Goal: Task Accomplishment & Management: Use online tool/utility

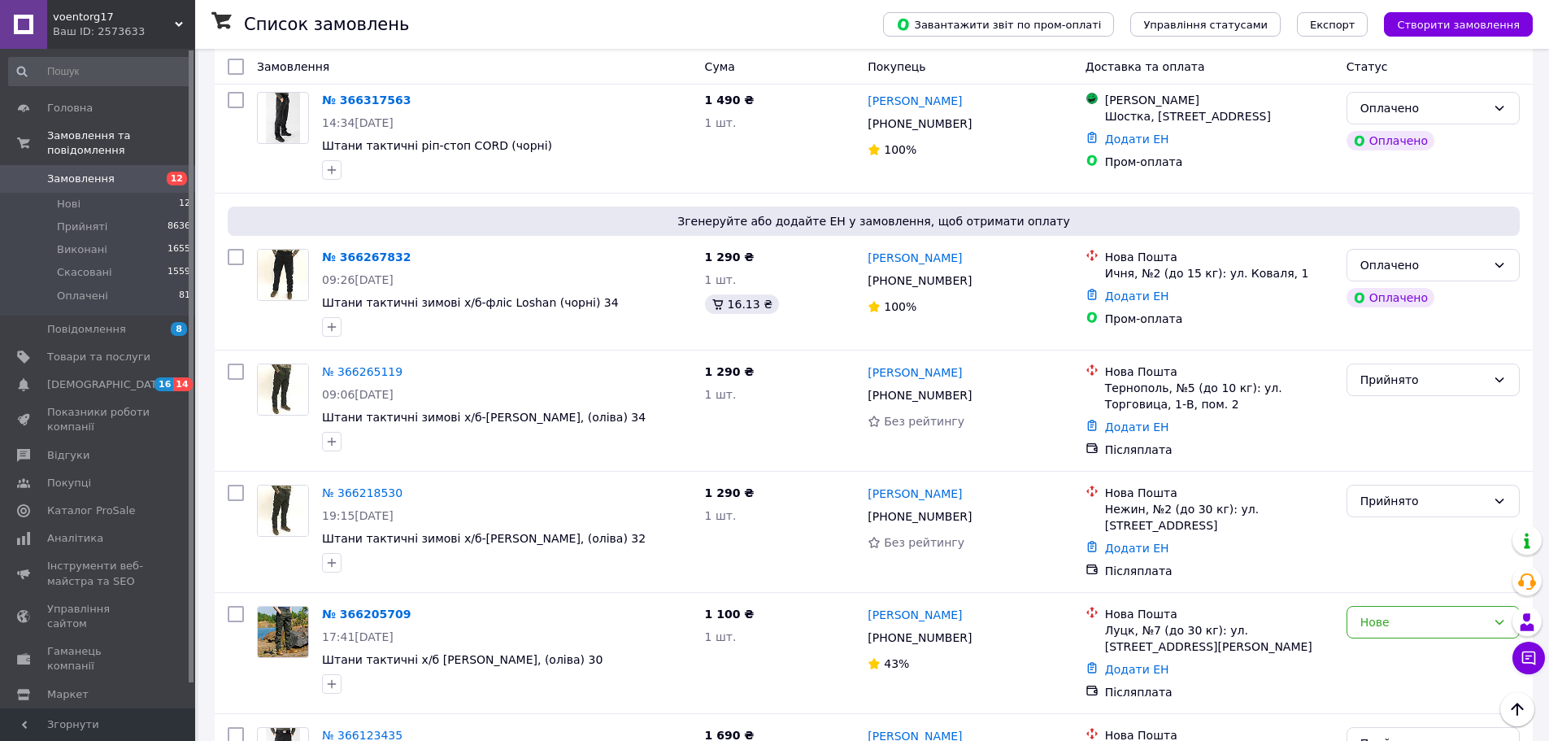
scroll to position [569, 0]
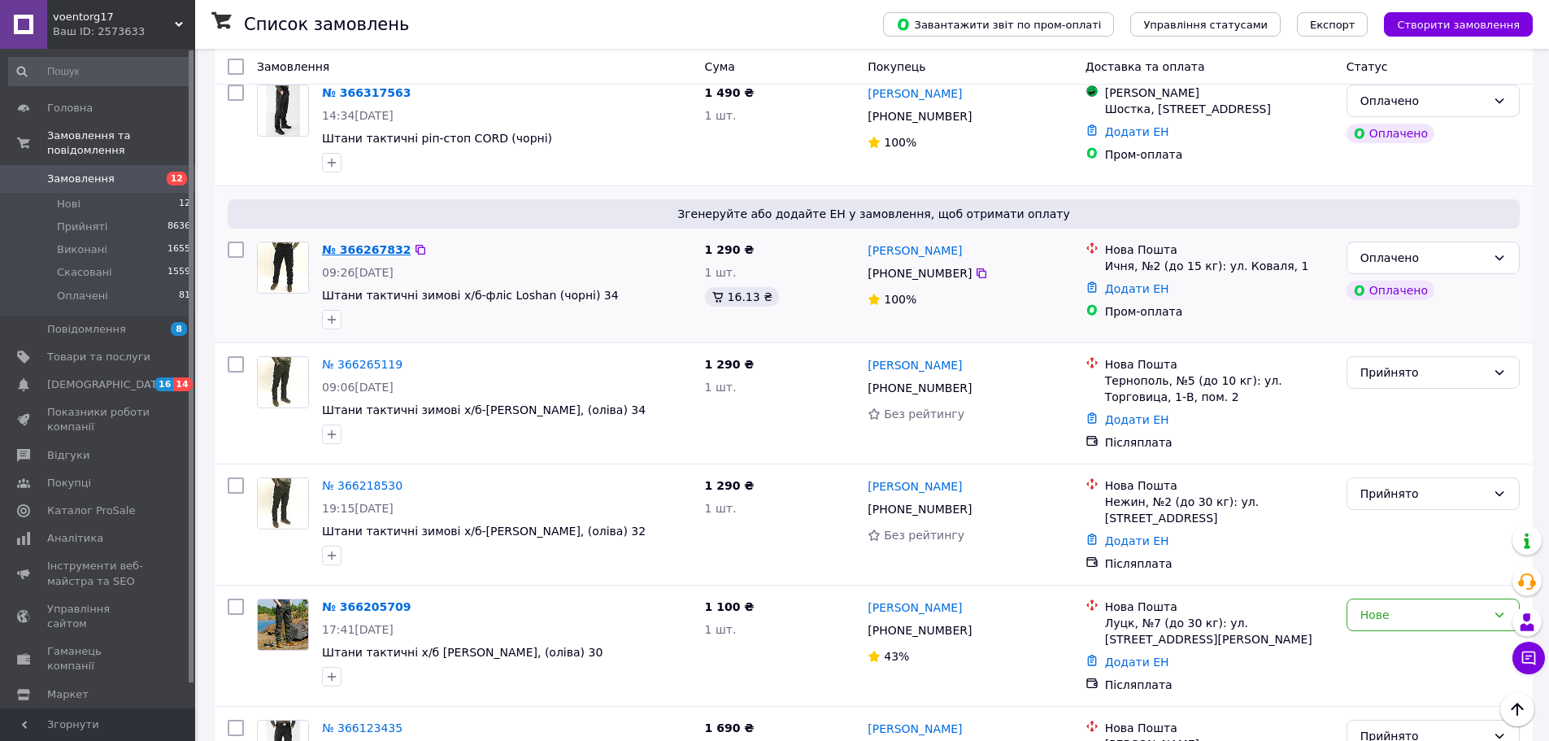
click at [371, 243] on link "№ 366267832" at bounding box center [366, 249] width 89 height 13
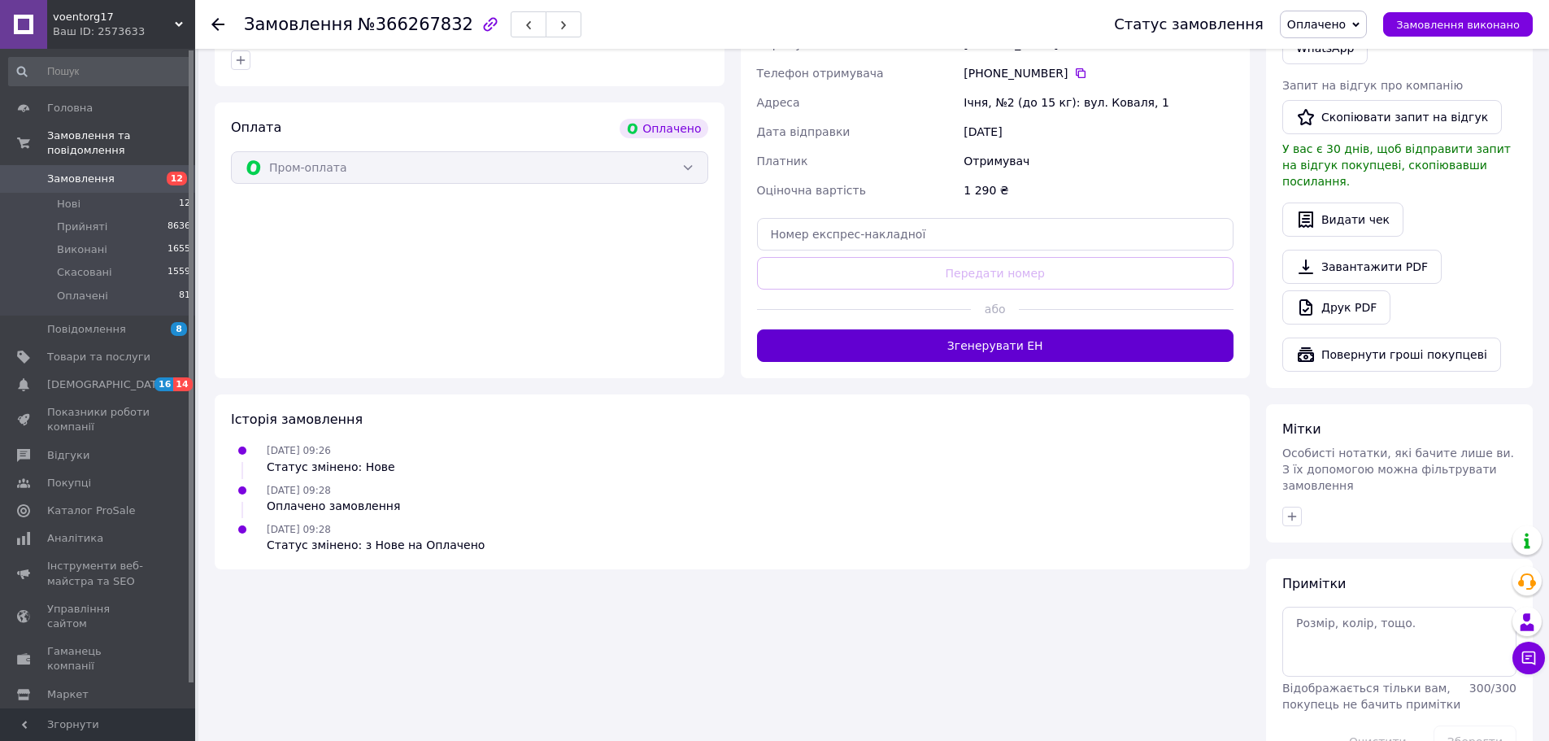
scroll to position [850, 0]
click at [822, 329] on button "Згенерувати ЕН" at bounding box center [995, 345] width 477 height 33
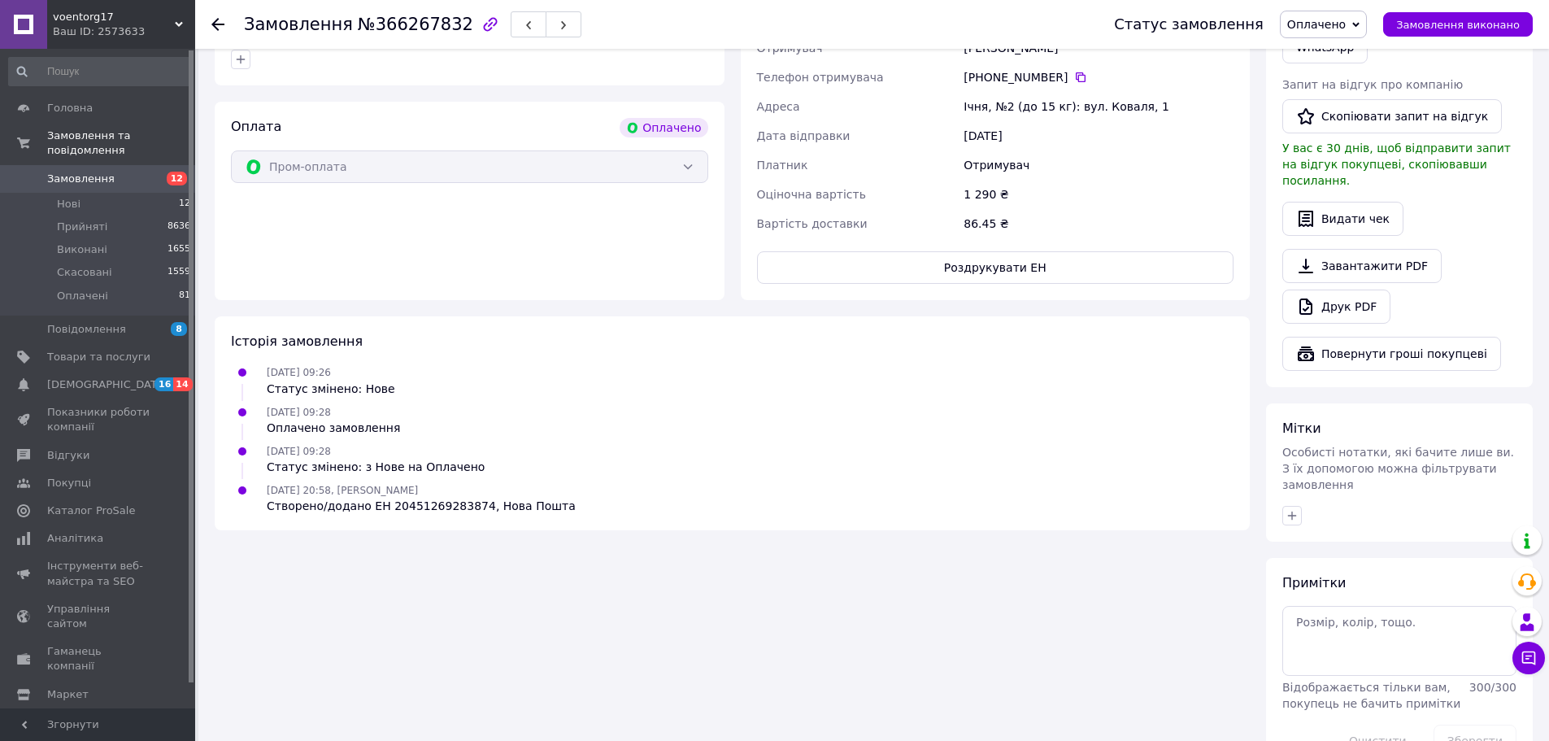
scroll to position [525, 0]
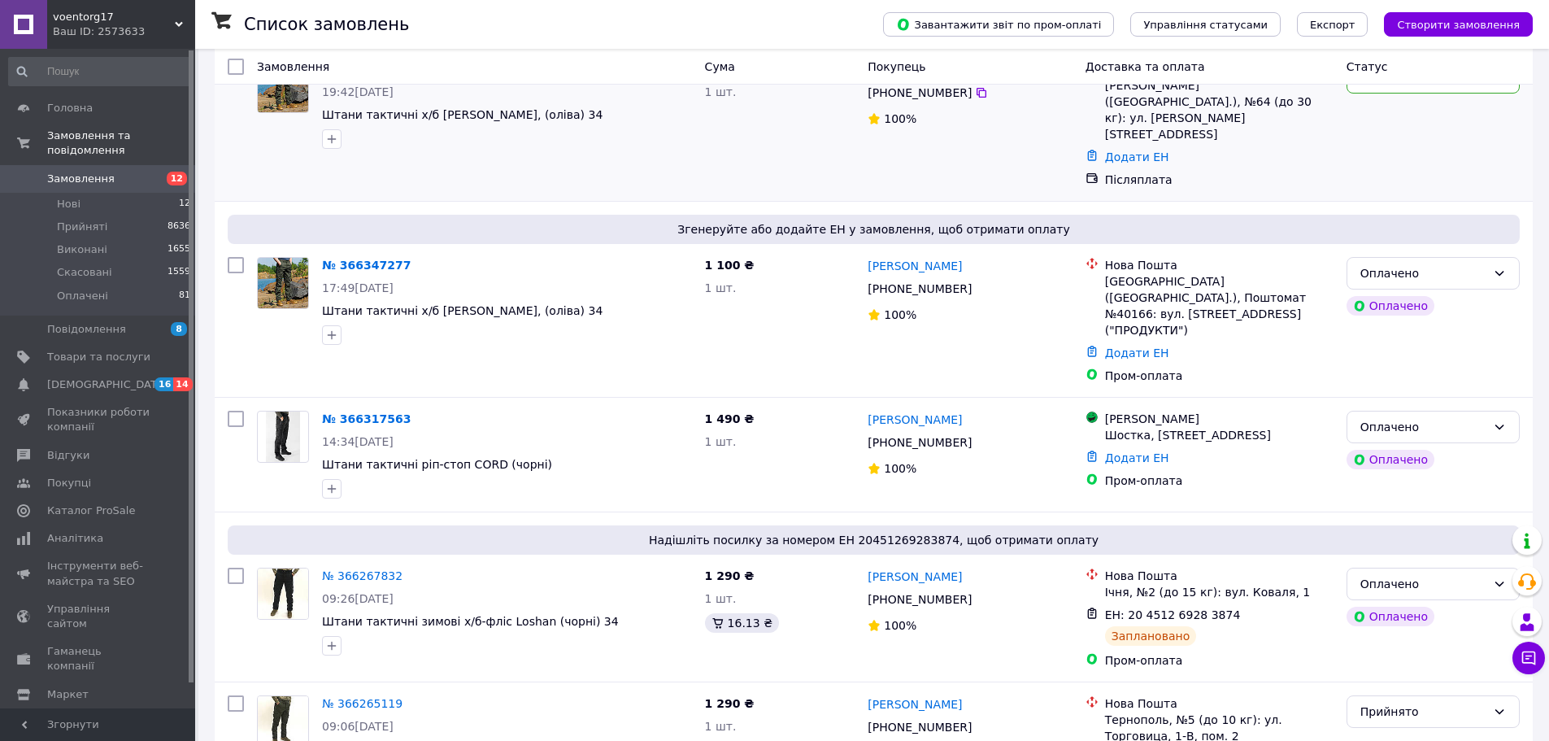
scroll to position [244, 0]
click at [355, 412] on link "№ 366317563" at bounding box center [366, 418] width 89 height 13
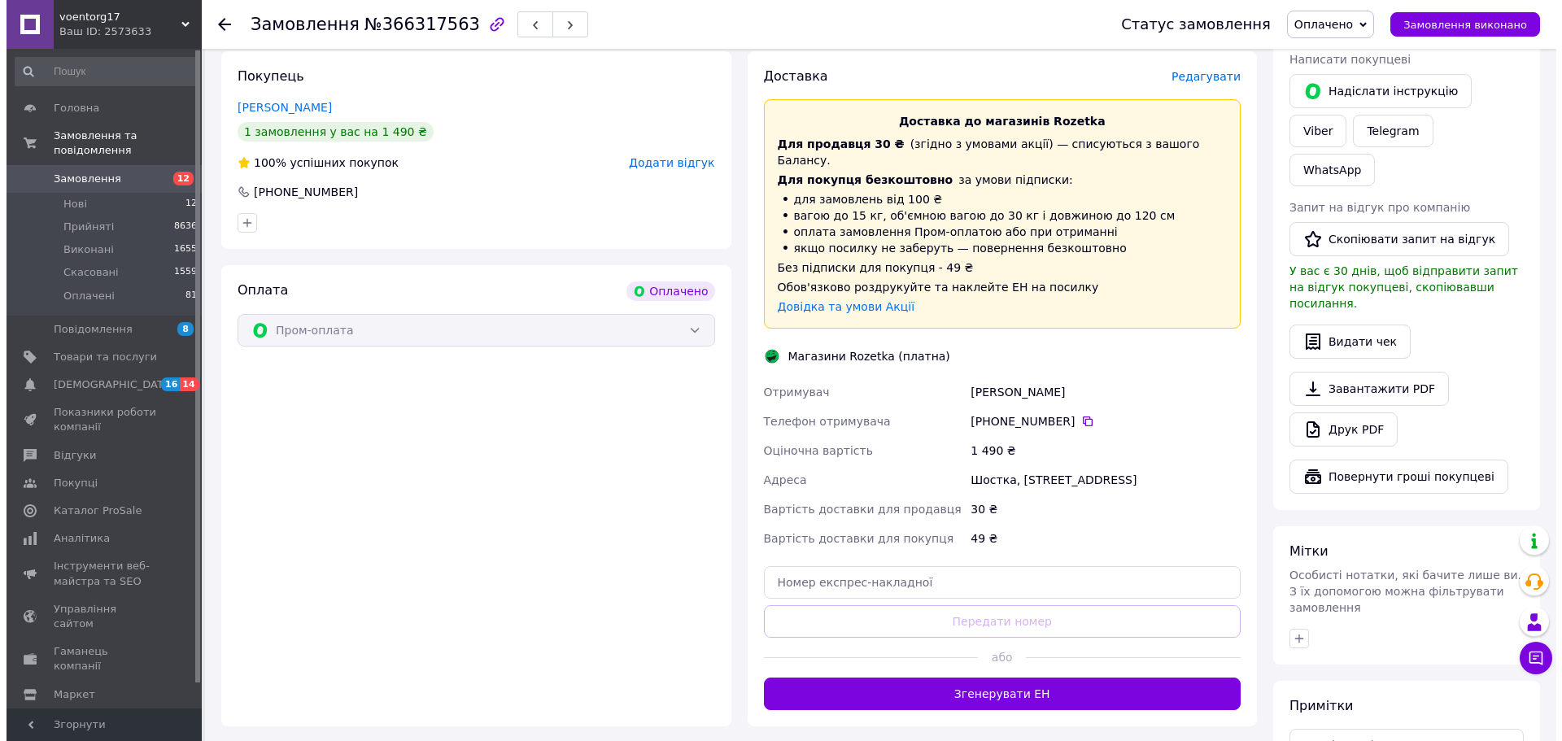
scroll to position [732, 0]
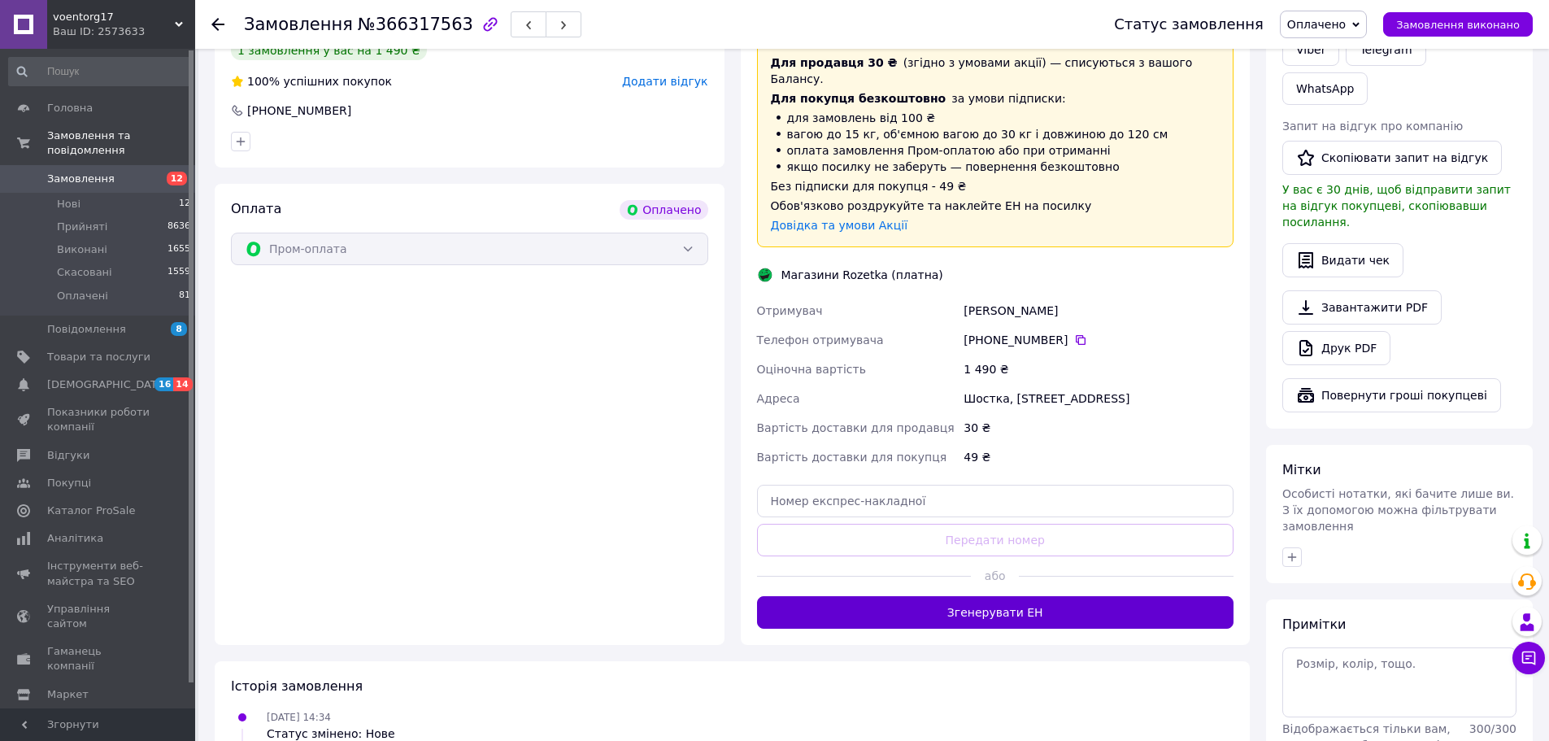
click at [936, 596] on button "Згенерувати ЕН" at bounding box center [995, 612] width 477 height 33
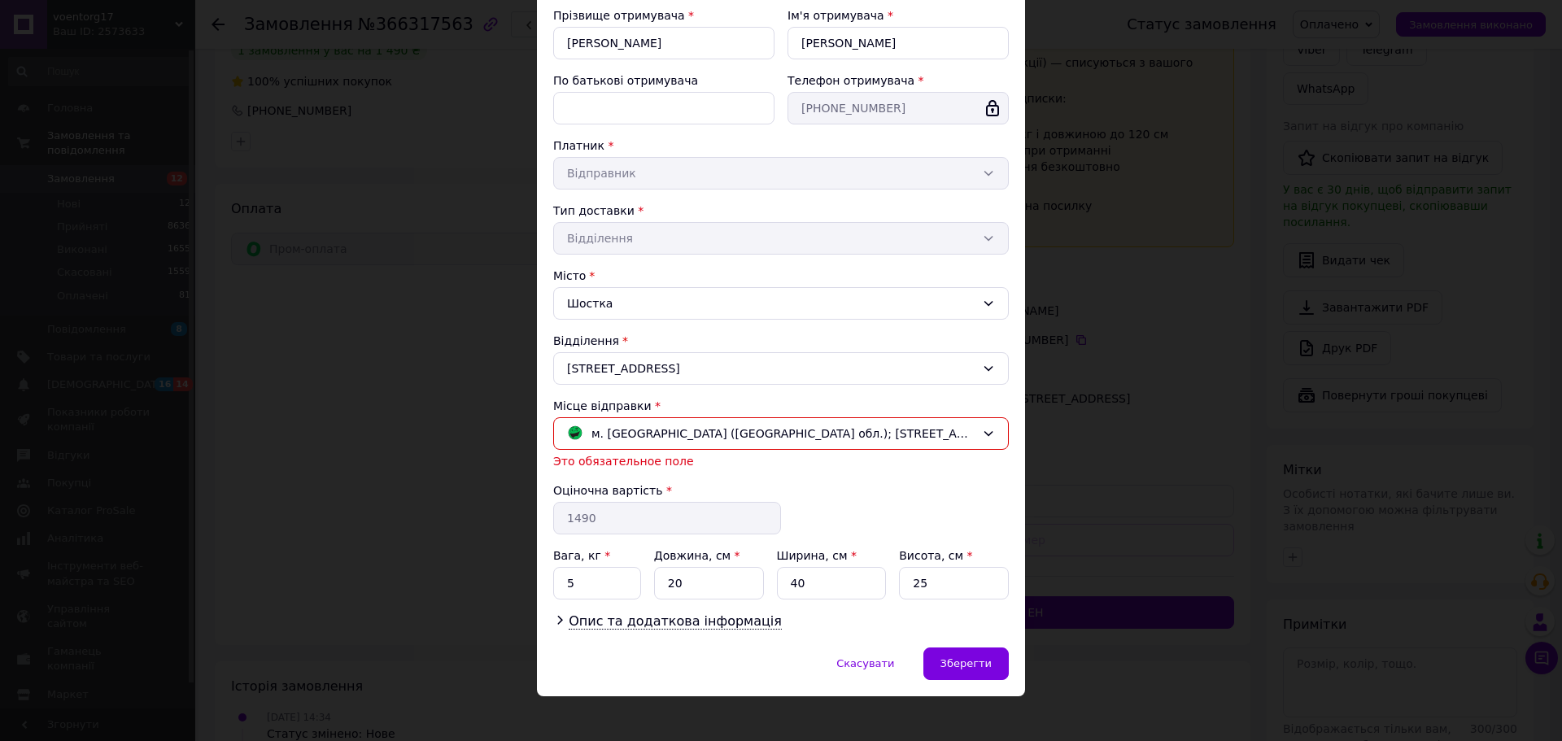
scroll to position [193, 0]
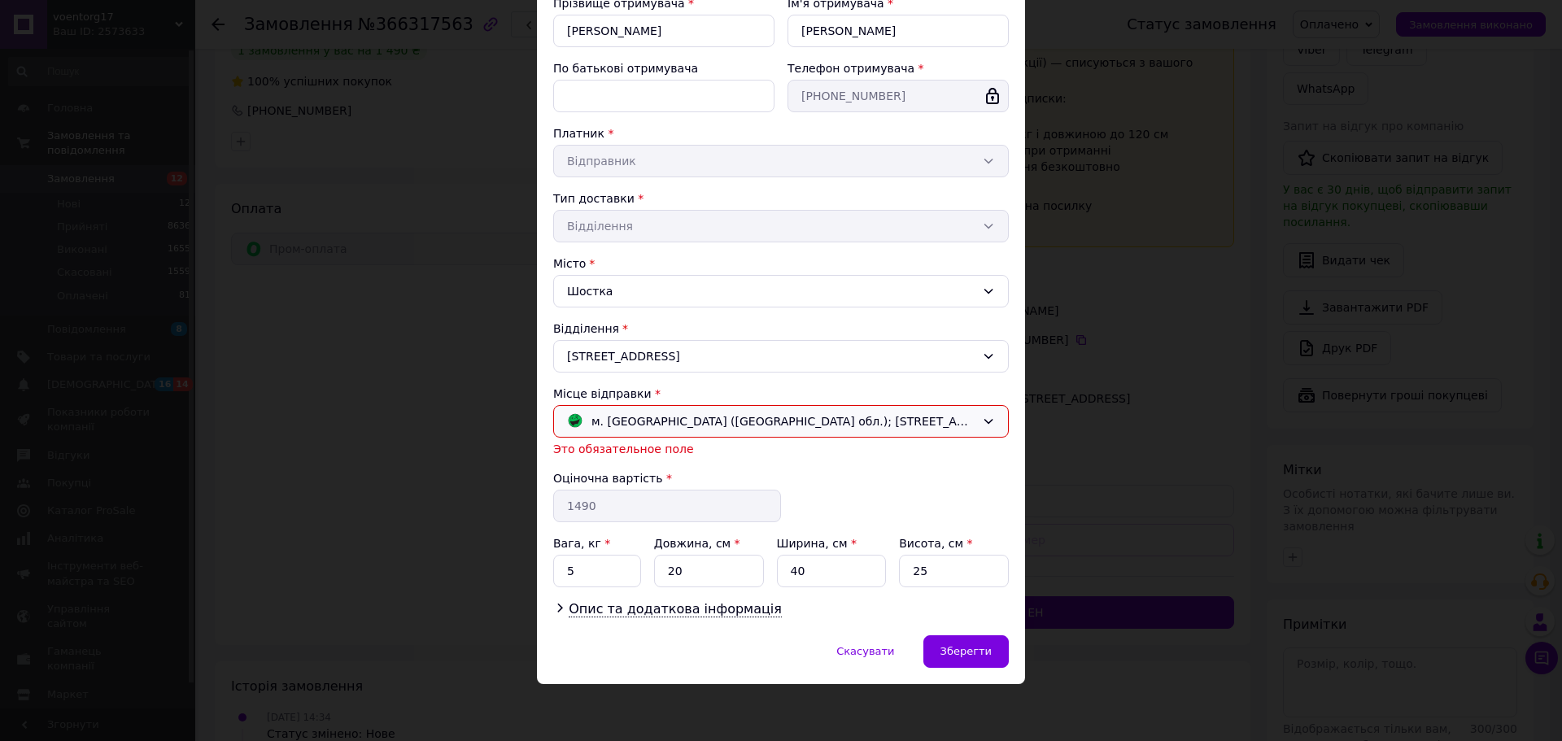
click at [673, 408] on div "м. [GEOGRAPHIC_DATA] ([GEOGRAPHIC_DATA] обл.); [STREET_ADDRESS]" at bounding box center [780, 421] width 455 height 33
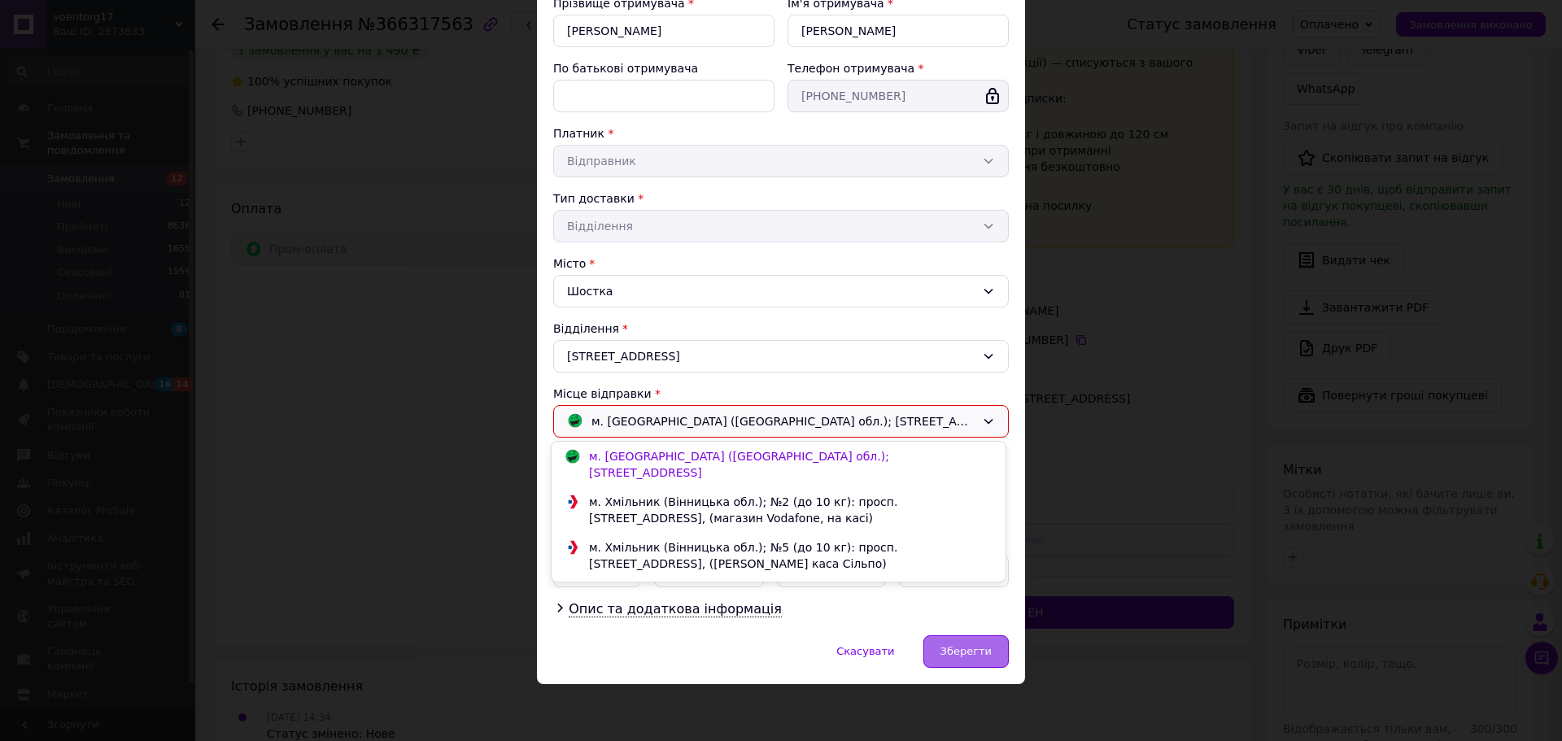
click at [946, 649] on span "Зберегти" at bounding box center [965, 651] width 51 height 12
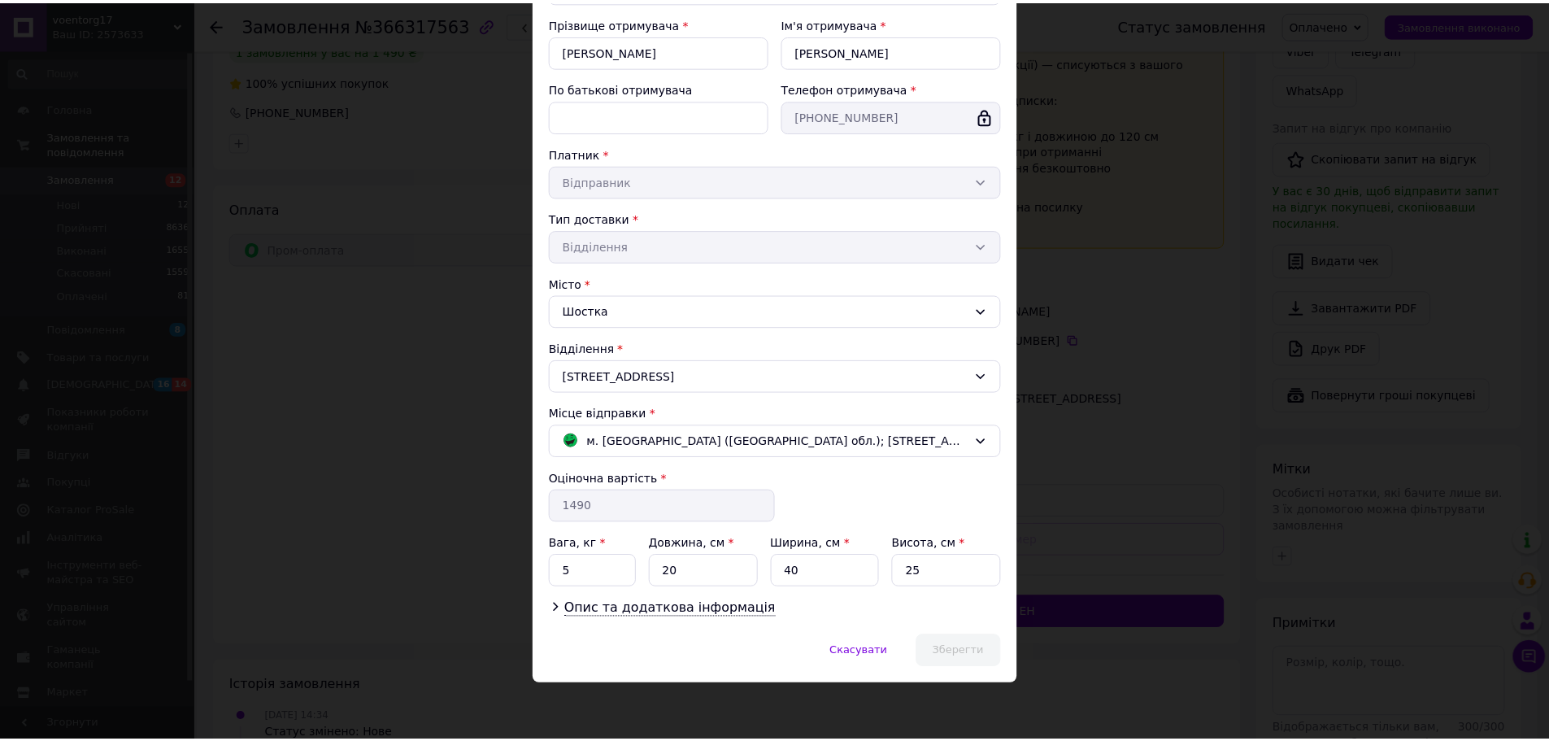
scroll to position [173, 0]
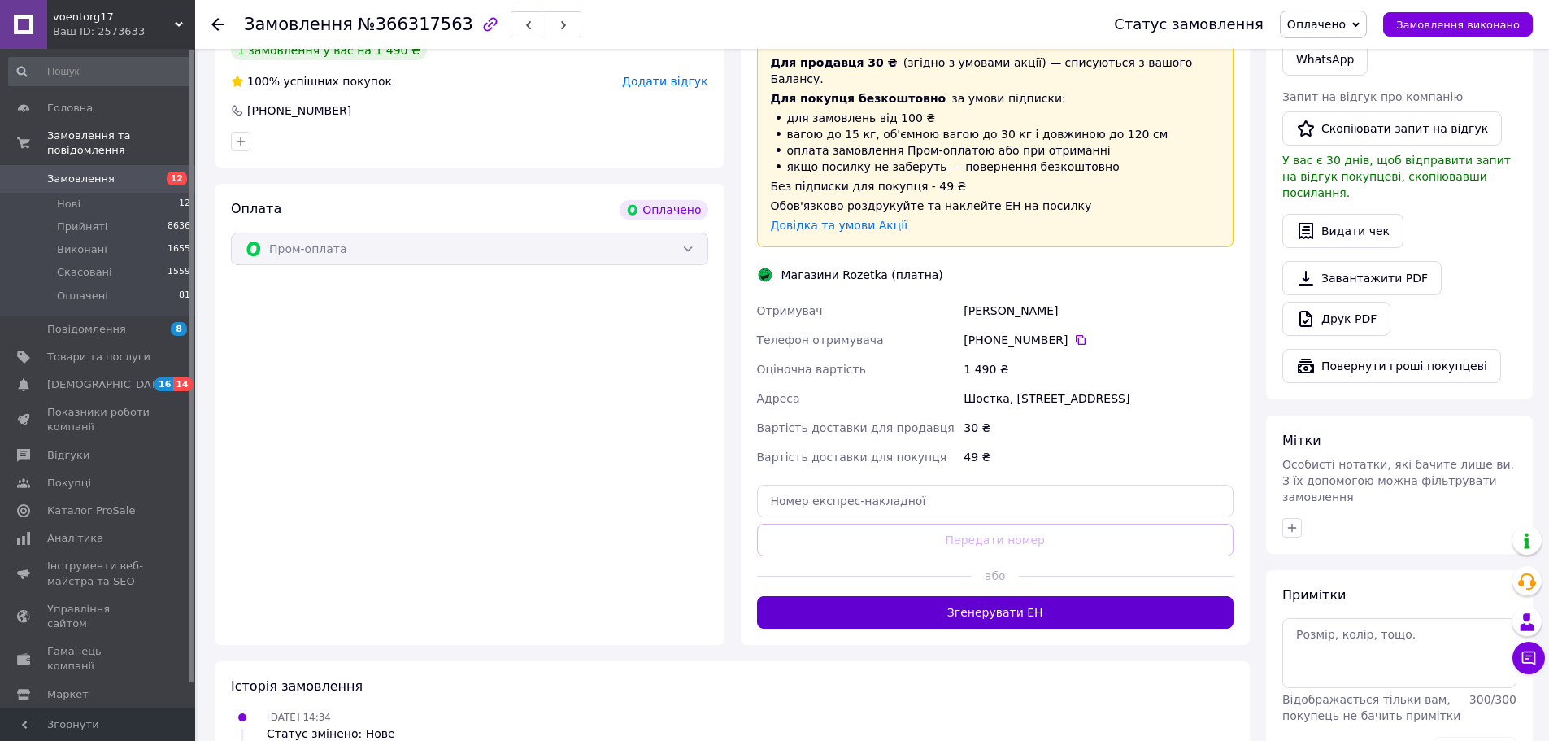
click at [969, 596] on button "Згенерувати ЕН" at bounding box center [995, 612] width 477 height 33
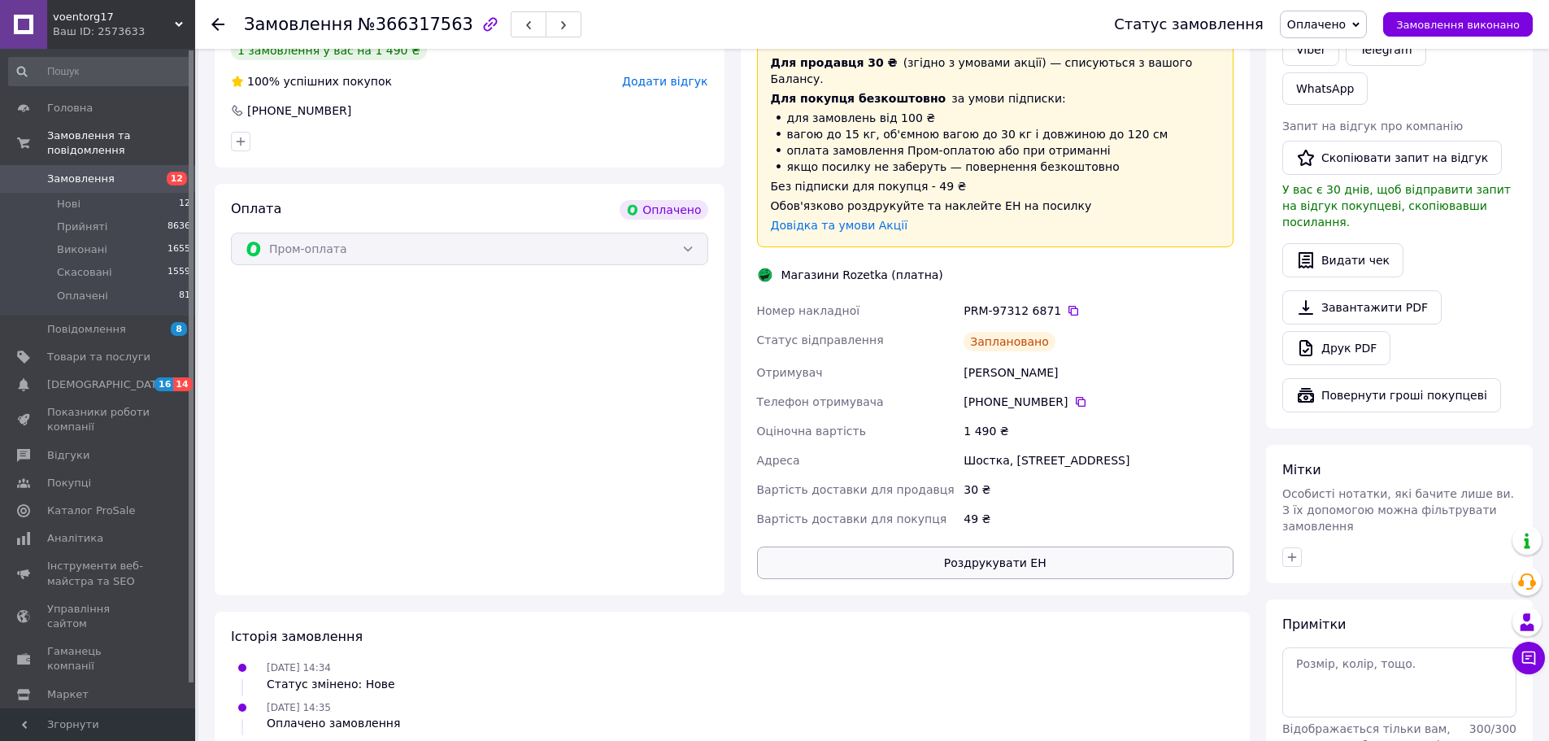
click at [968, 547] on button "Роздрукувати ЕН" at bounding box center [995, 563] width 477 height 33
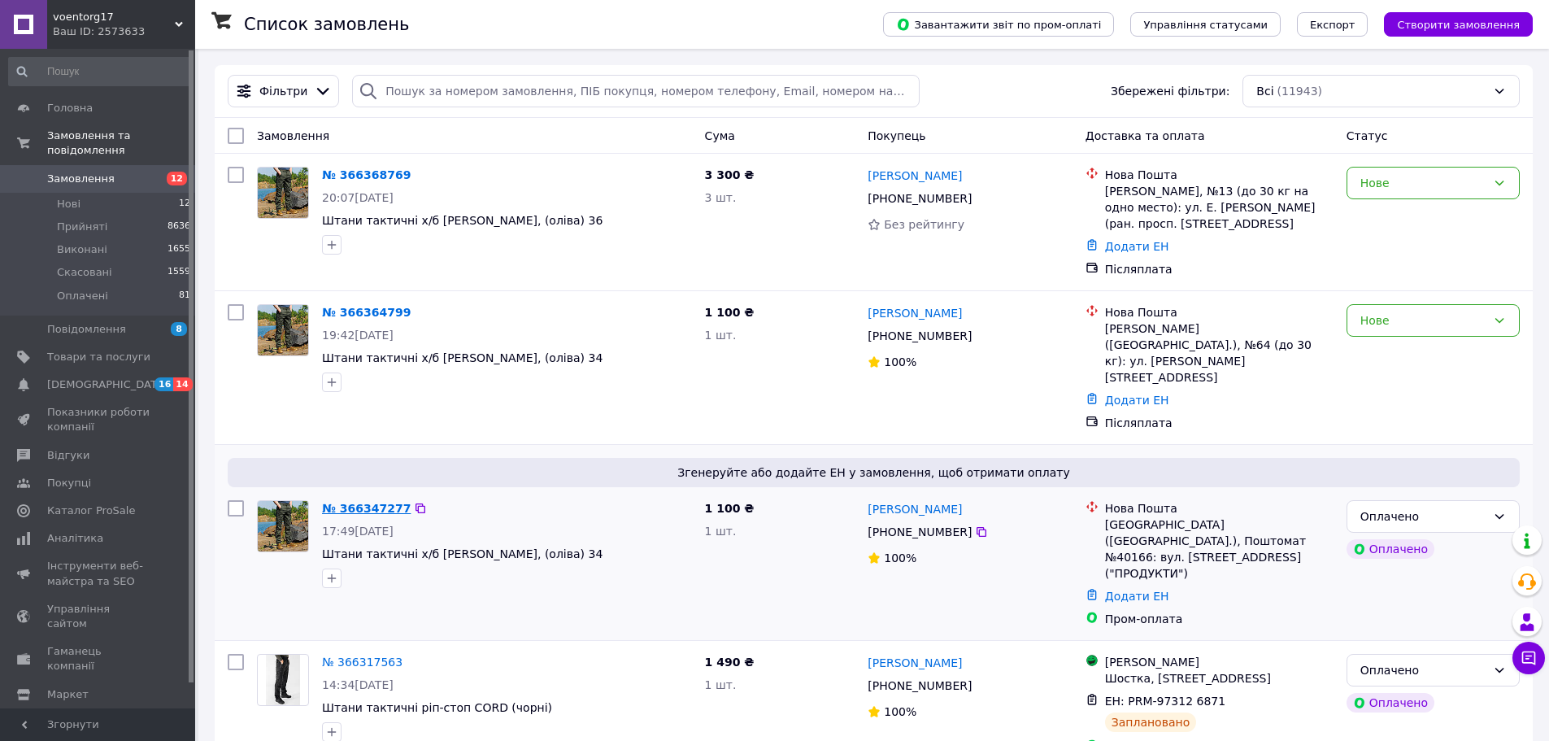
click at [363, 502] on link "№ 366347277" at bounding box center [366, 508] width 89 height 13
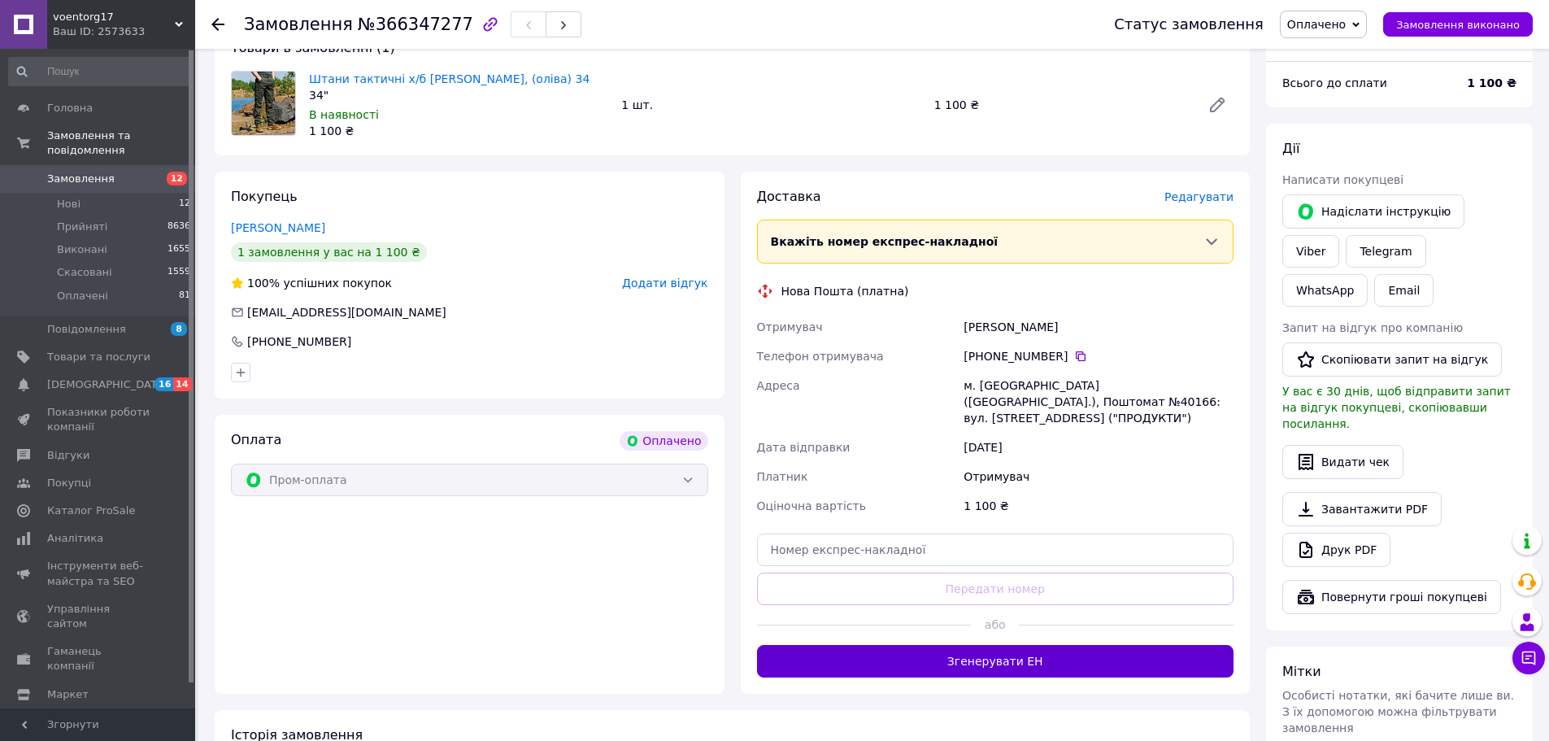
scroll to position [569, 0]
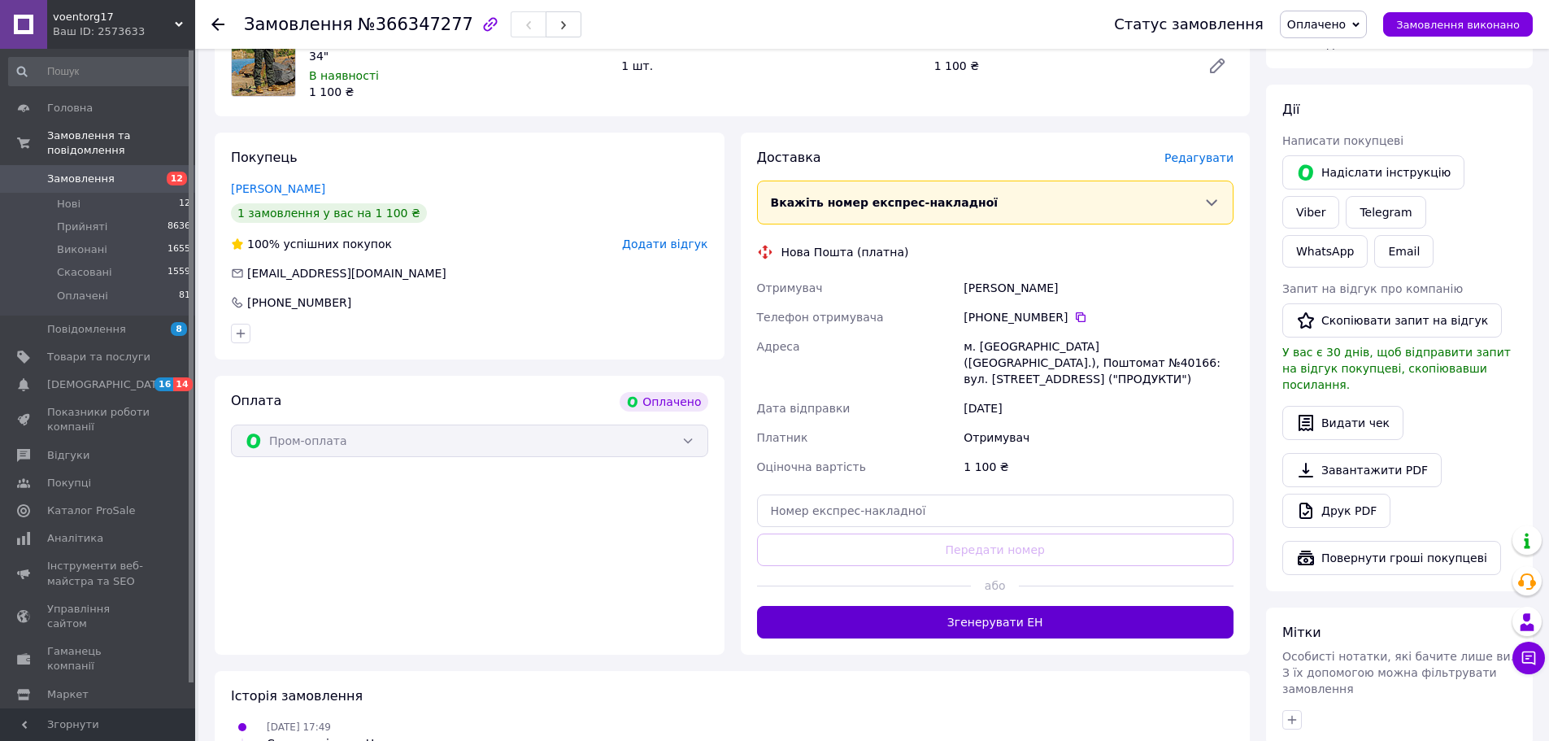
click at [883, 606] on button "Згенерувати ЕН" at bounding box center [995, 622] width 477 height 33
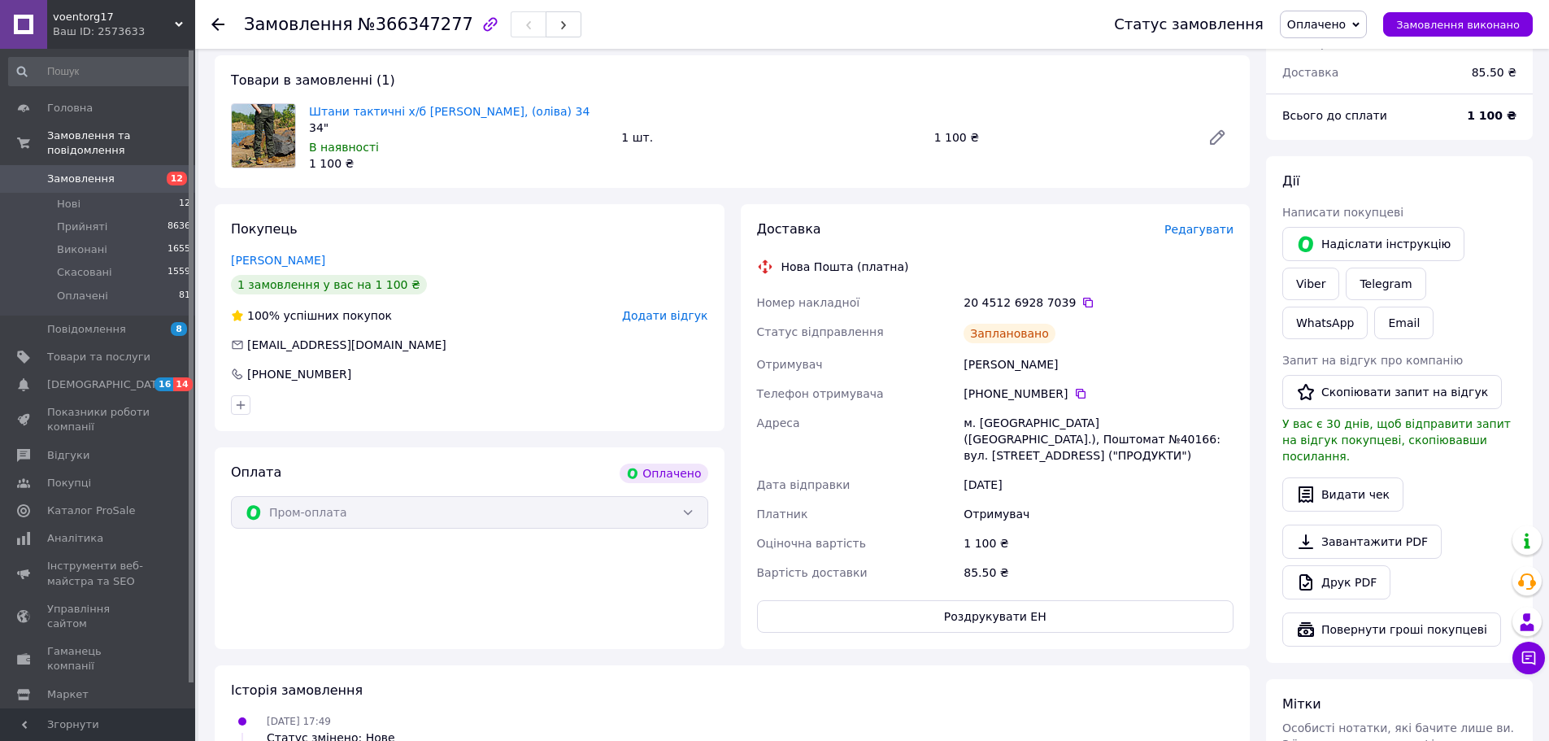
scroll to position [407, 0]
